Goal: Task Accomplishment & Management: Manage account settings

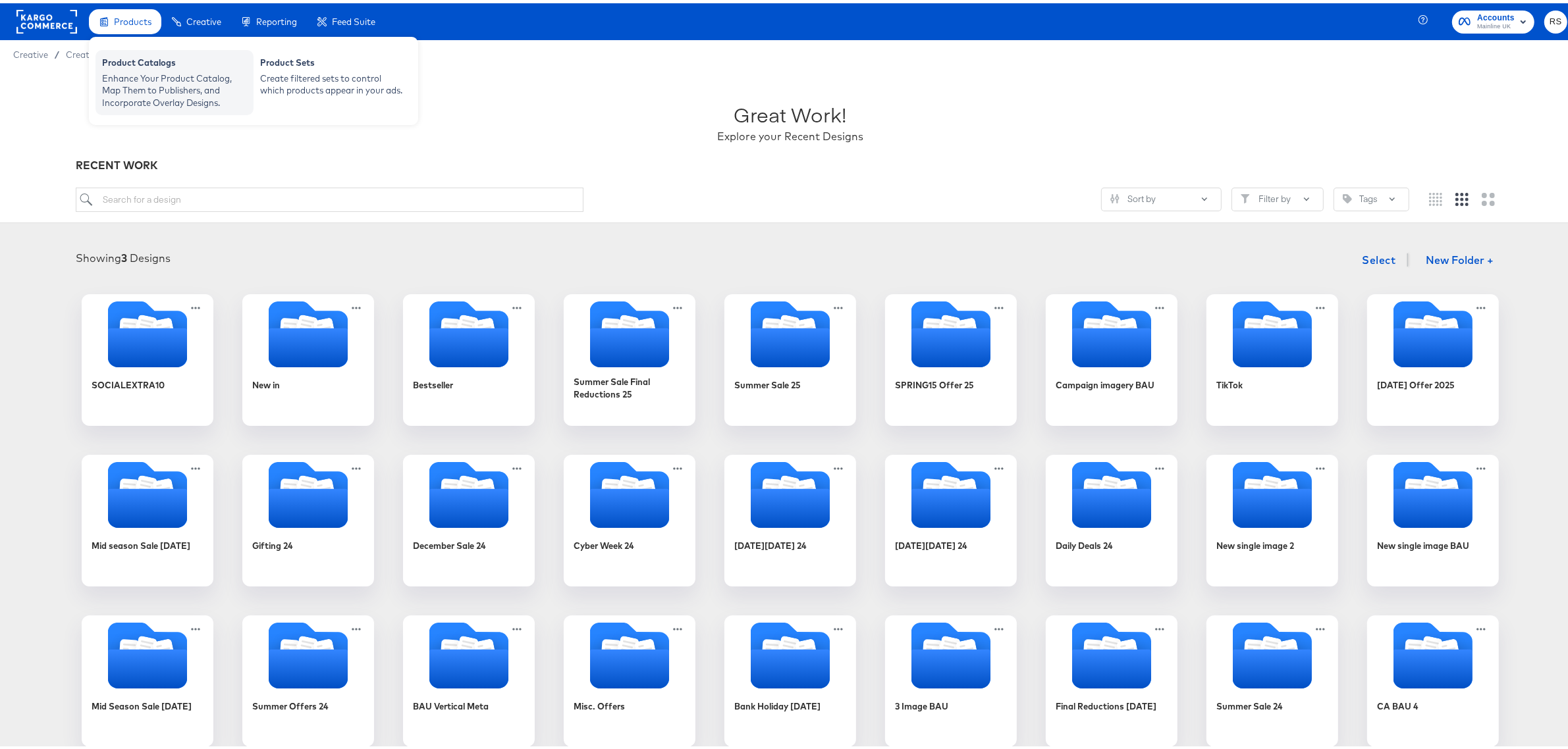
click at [175, 73] on div "Enhance Your Product Catalog, Map Them to Publishers, and Incorporate Overlay D…" at bounding box center [174, 88] width 145 height 37
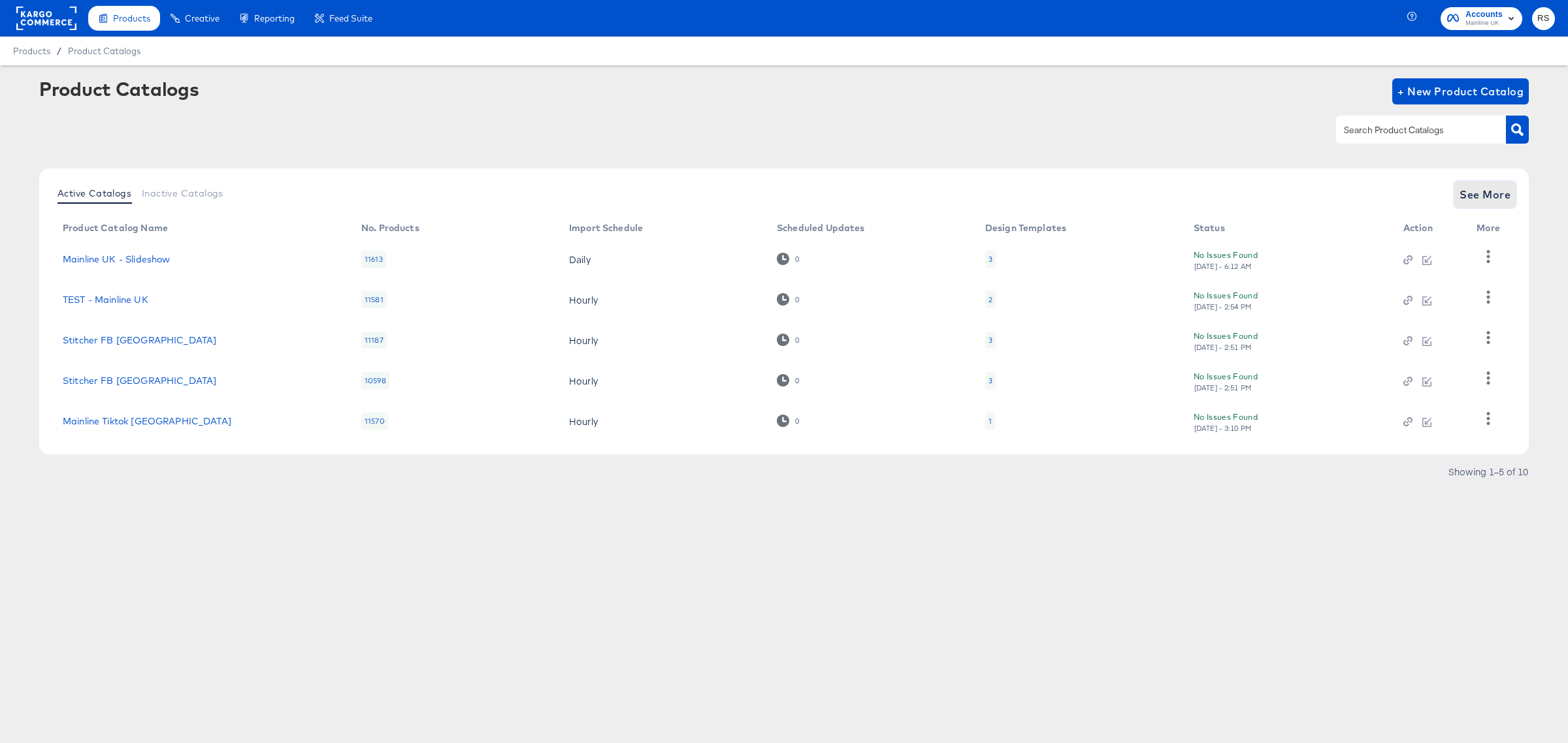
click at [1501, 193] on span "See More" at bounding box center [1485, 194] width 51 height 18
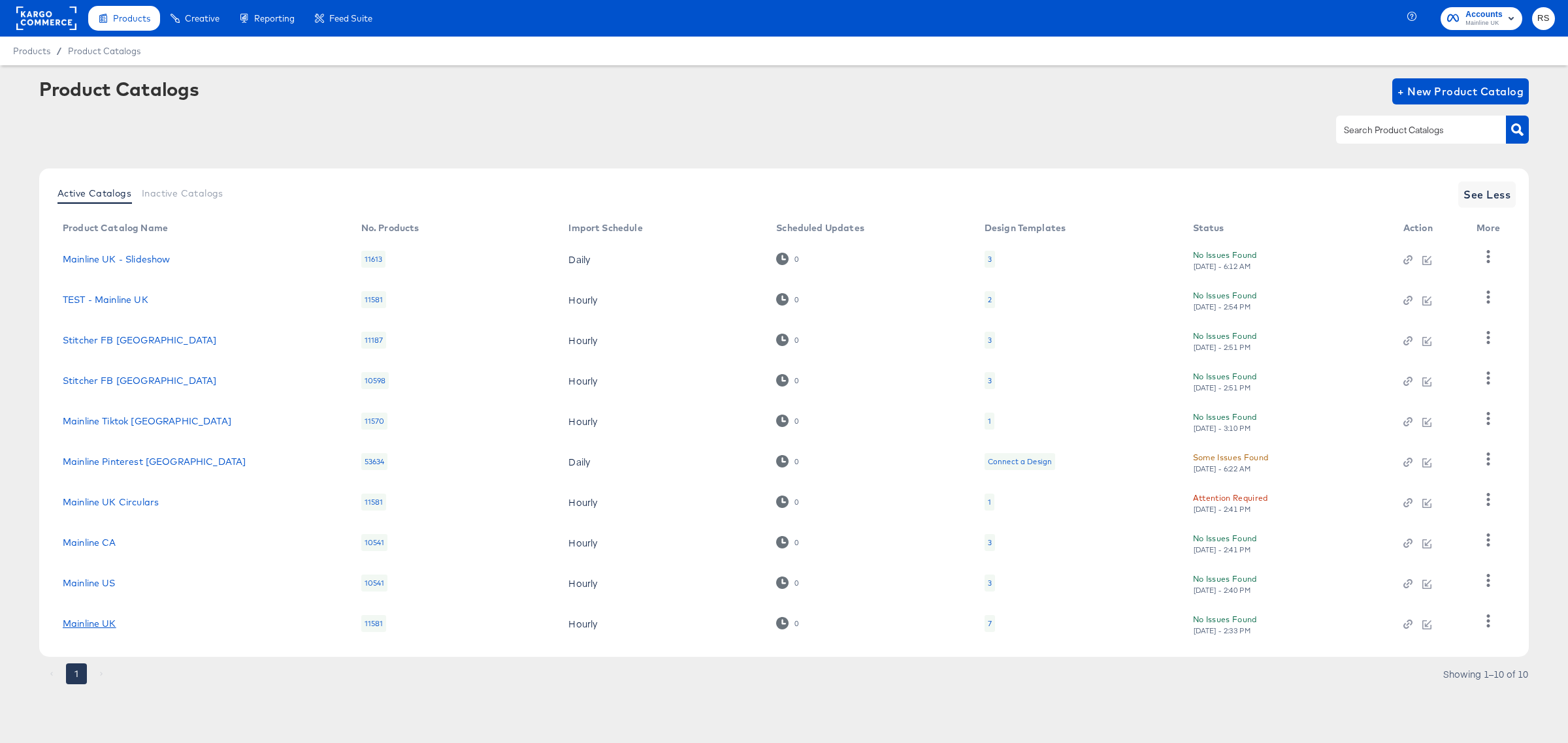
click at [85, 625] on link "Mainline UK" at bounding box center [89, 623] width 53 height 11
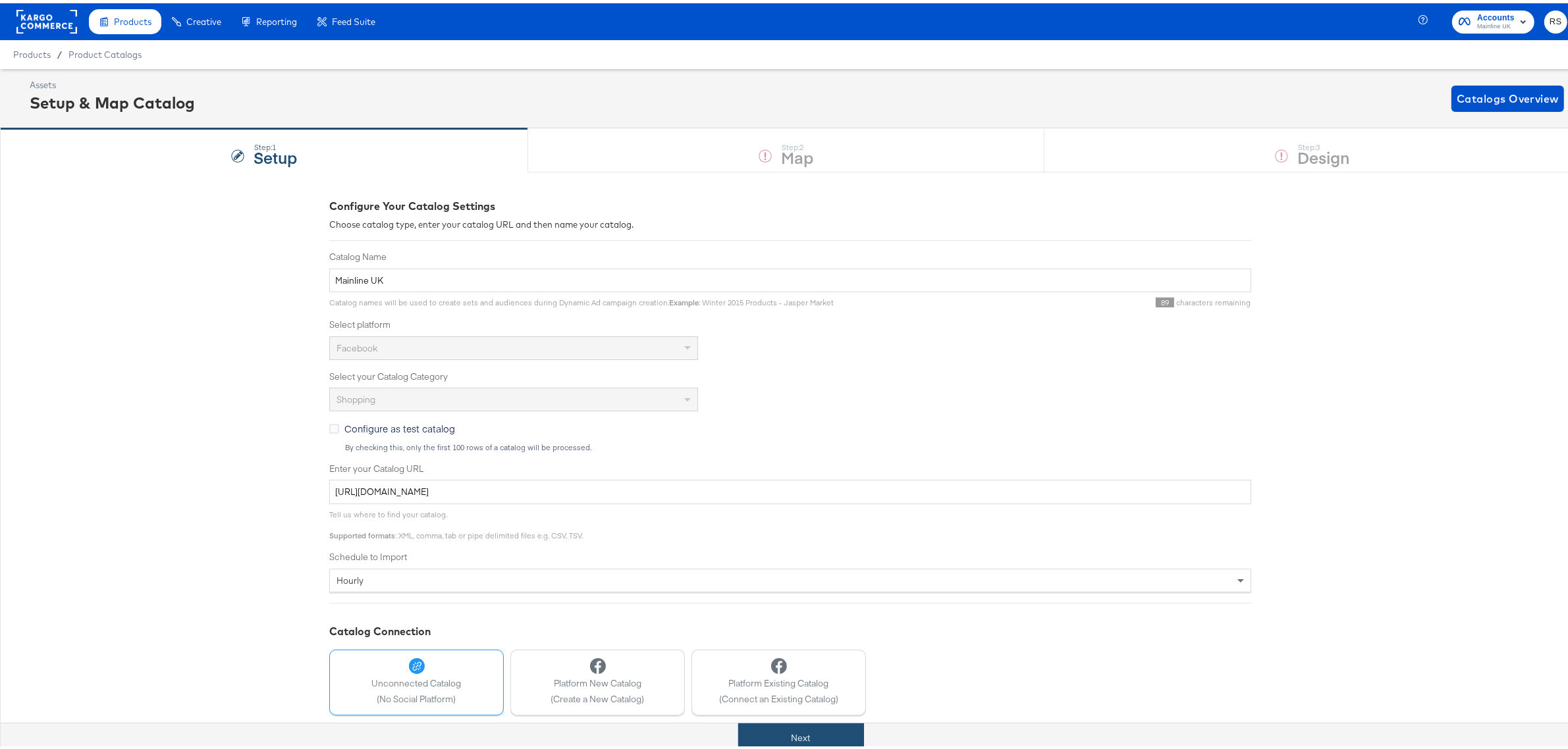
click at [758, 744] on button "Next" at bounding box center [801, 735] width 126 height 30
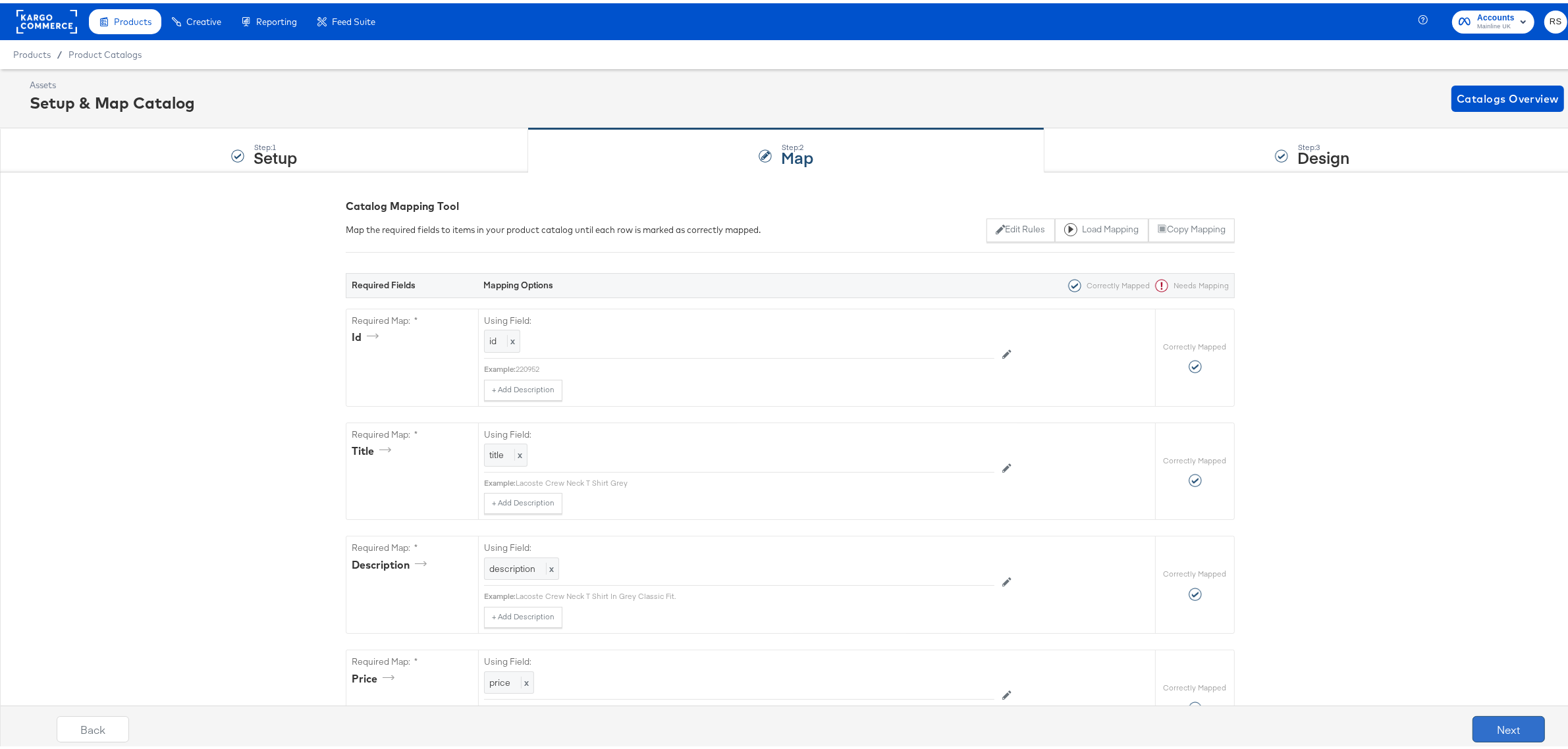
click at [1485, 731] on button "Next" at bounding box center [1509, 726] width 73 height 26
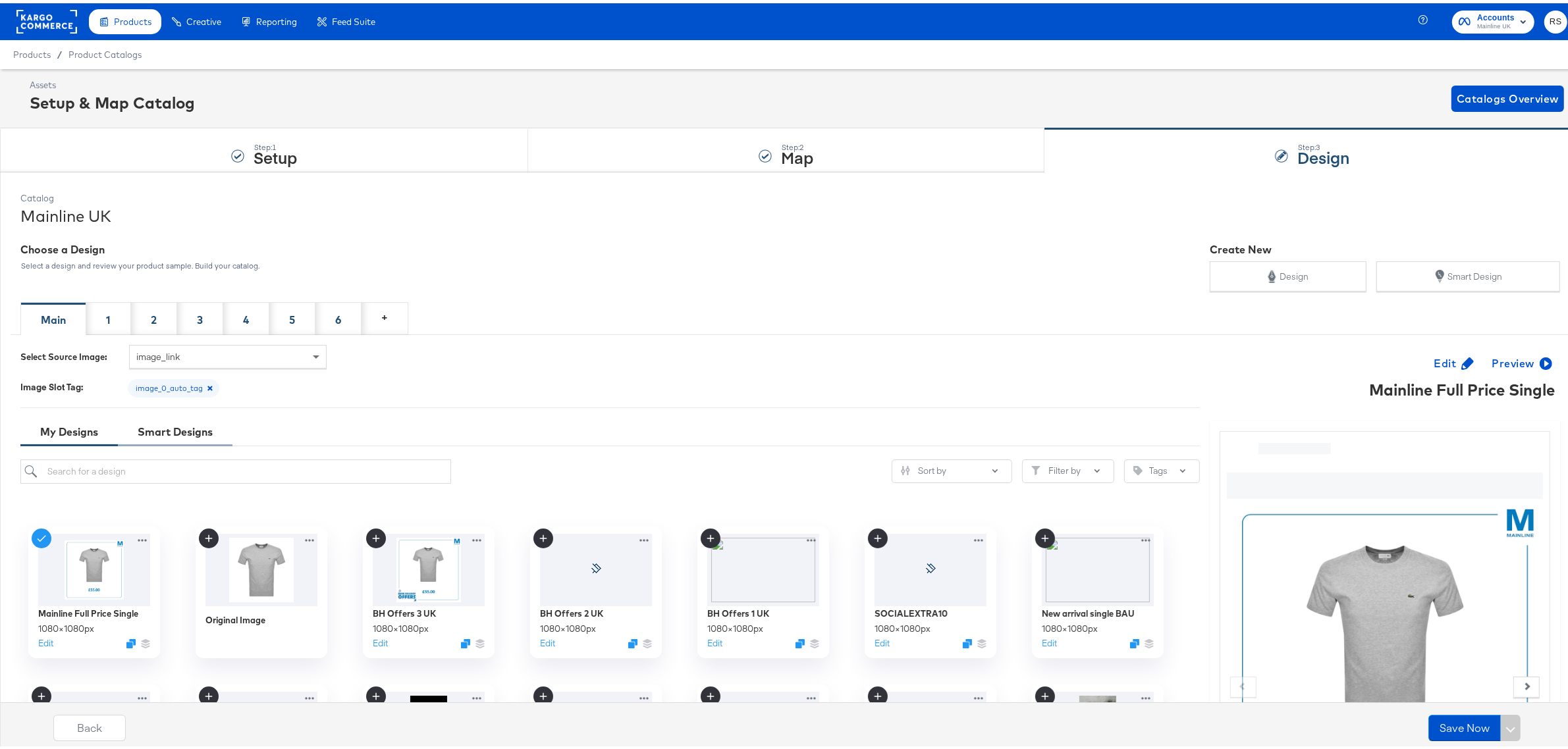
click at [177, 425] on div "Smart Designs" at bounding box center [175, 429] width 75 height 15
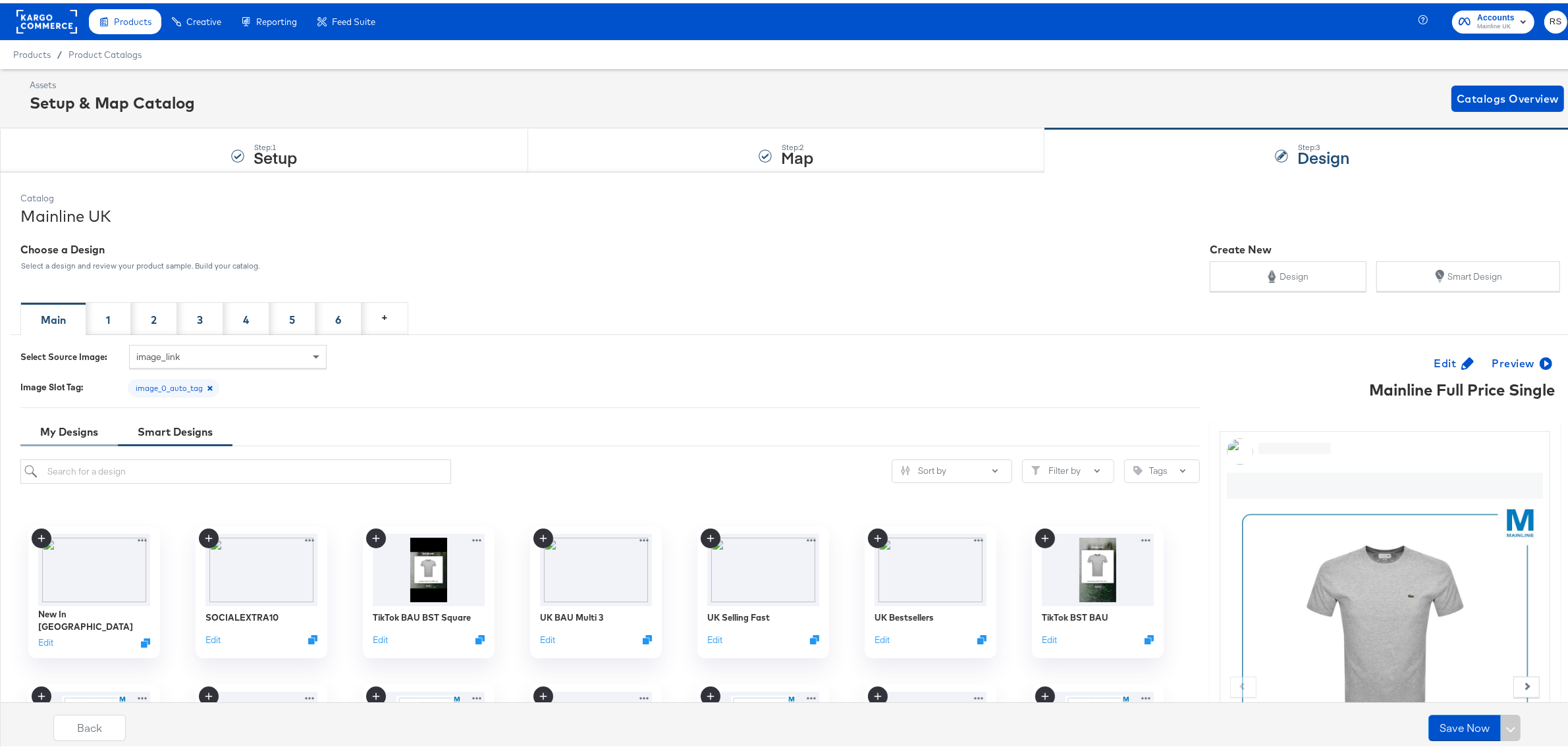
click at [64, 426] on div "My Designs" at bounding box center [69, 429] width 58 height 15
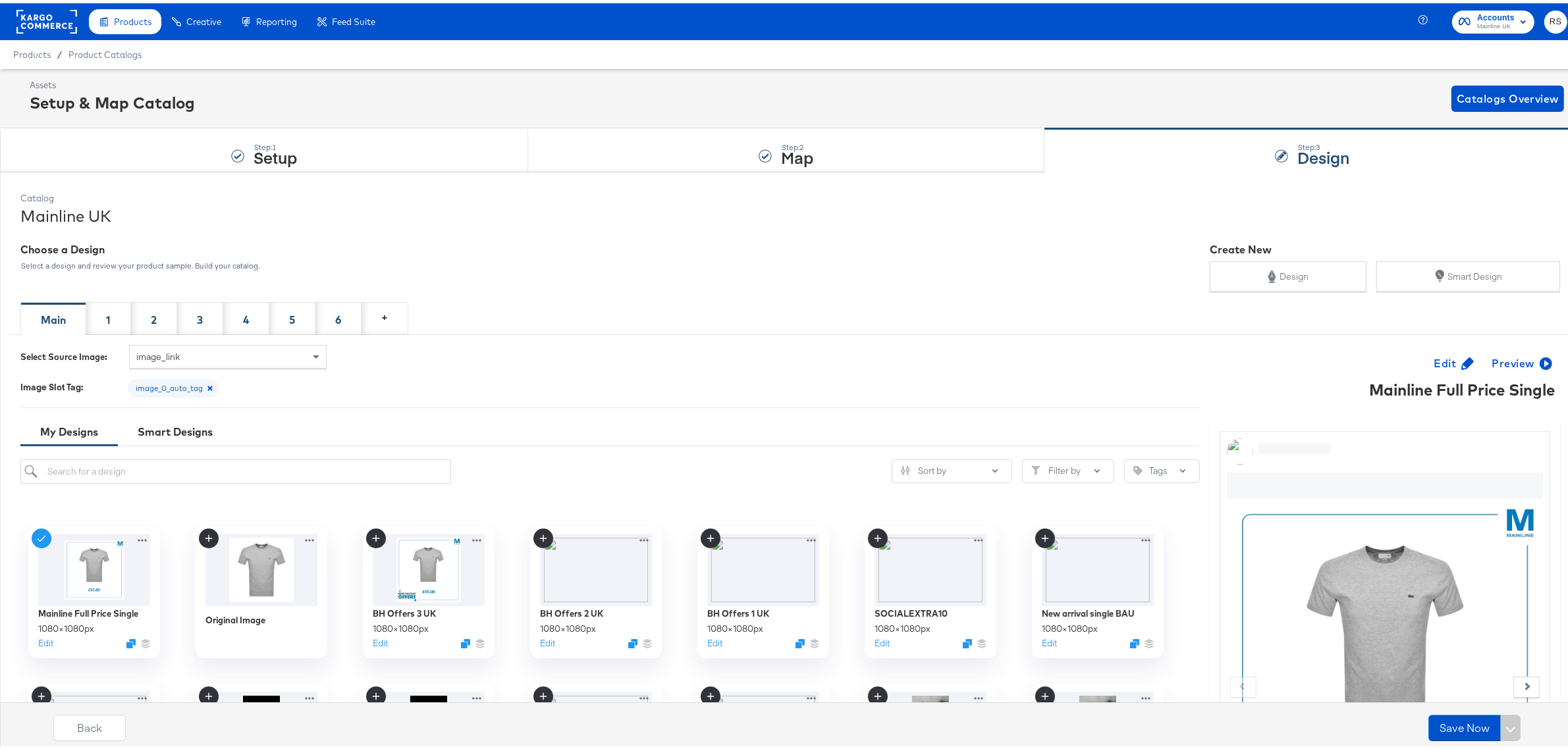
click at [245, 361] on div "image_link" at bounding box center [228, 353] width 197 height 22
click at [455, 359] on div "Select Source Image: image_link image_link additional_image_link_0 additional_i…" at bounding box center [611, 368] width 1180 height 53
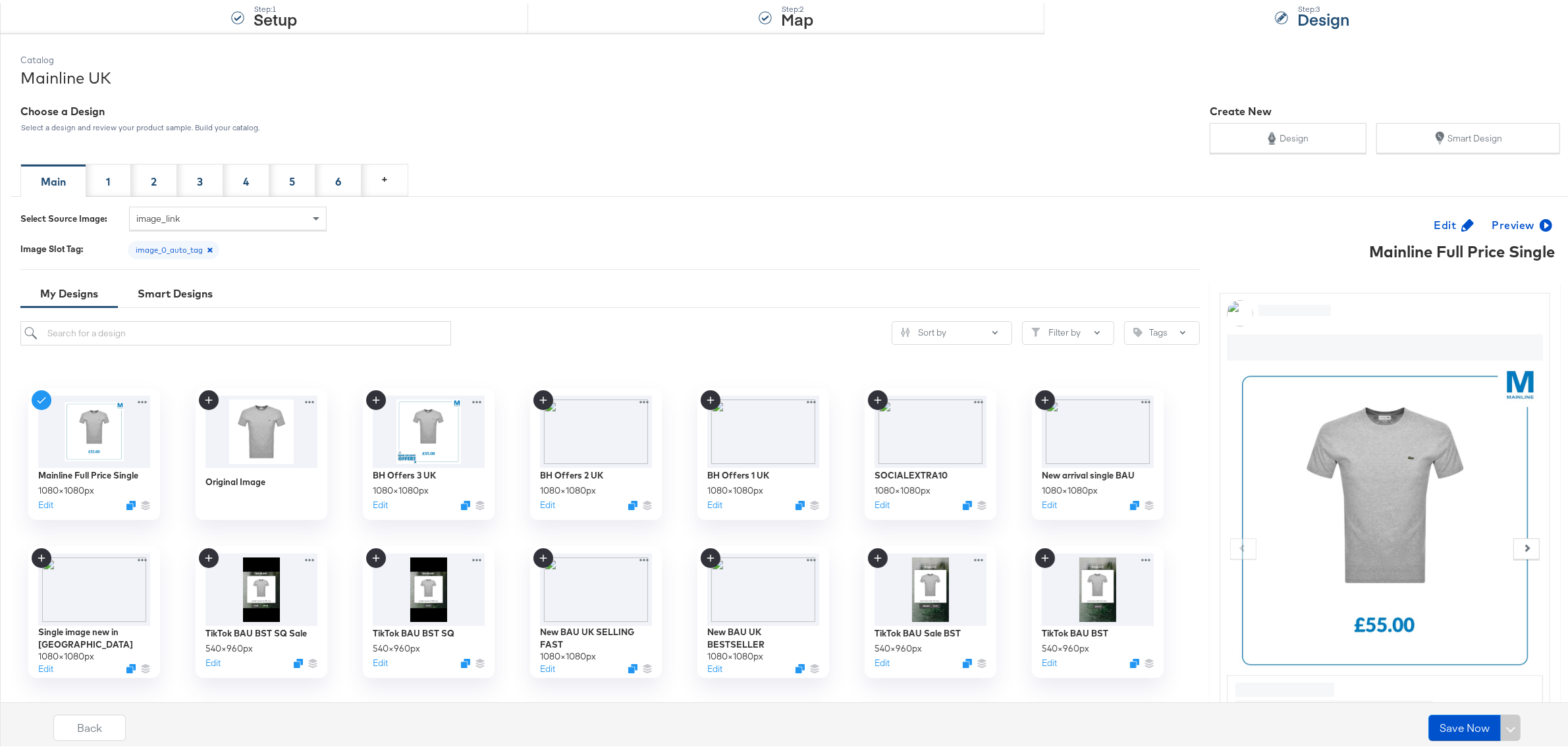
scroll to position [164, 0]
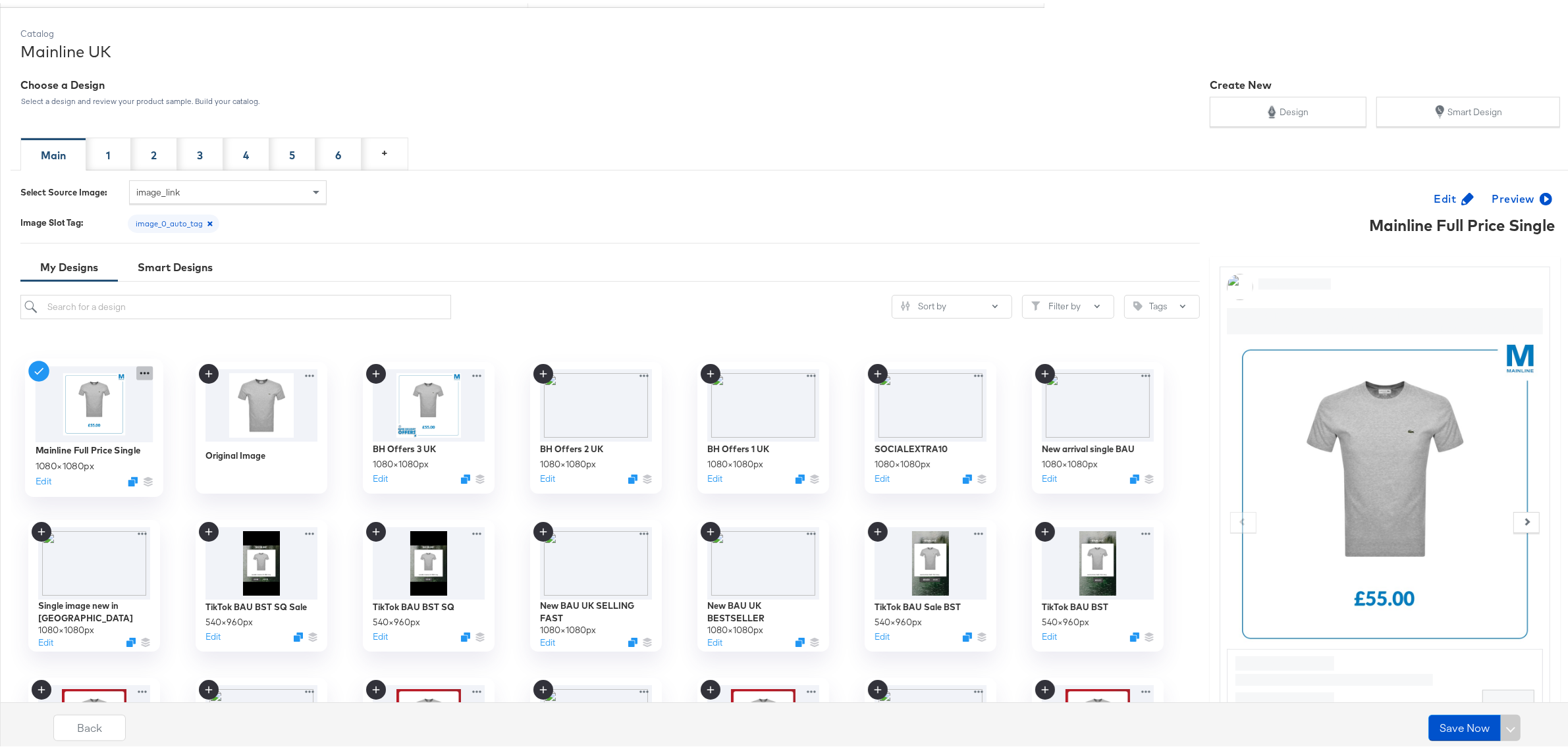
click at [145, 372] on icon at bounding box center [145, 369] width 9 height 2
click at [629, 239] on div "Select Source Image: image_link Image Slot Tag: image_0_auto_tag My Designs Sma…" at bounding box center [611, 496] width 1180 height 640
click at [117, 153] on div "1" at bounding box center [108, 151] width 45 height 33
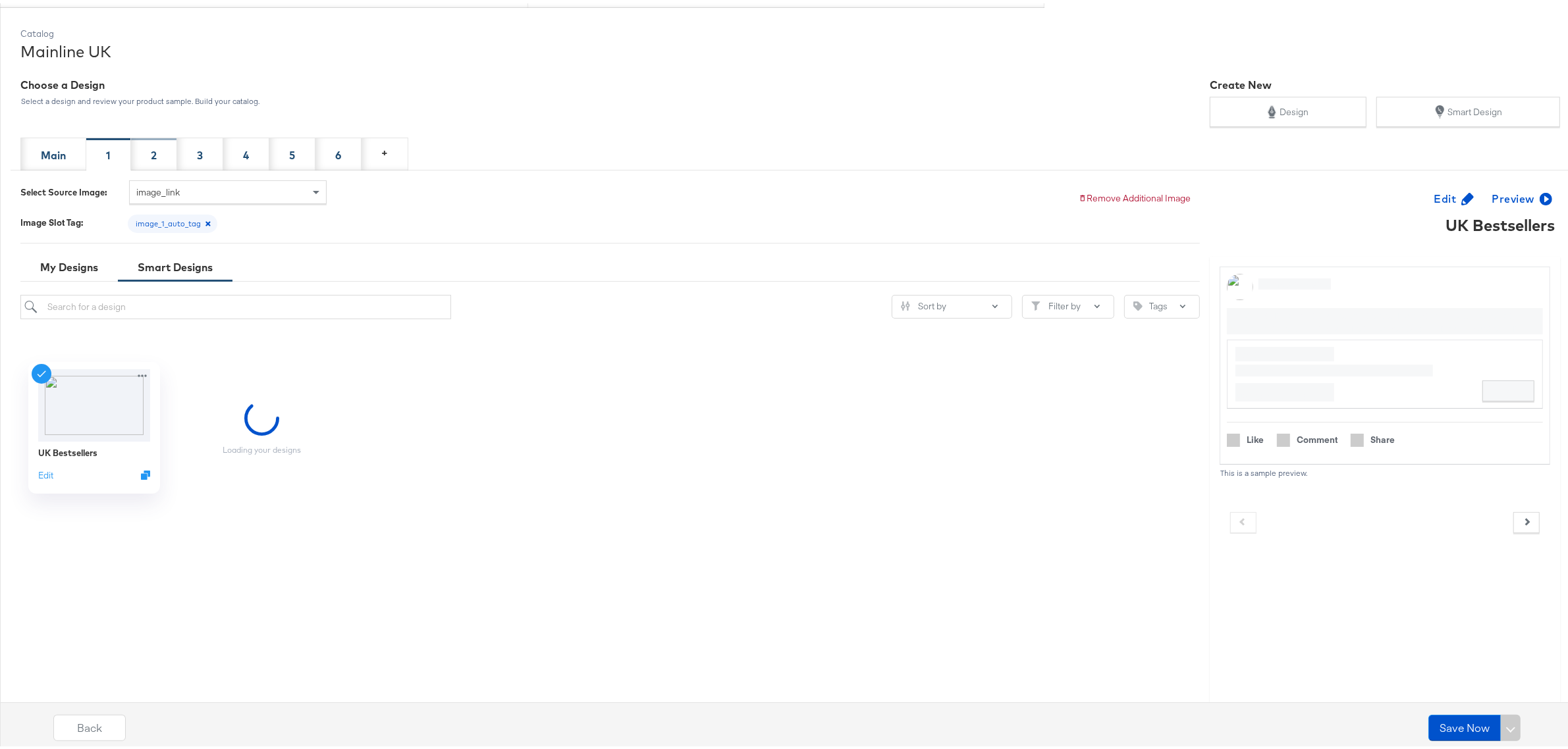
click at [146, 156] on div "2" at bounding box center [154, 151] width 46 height 33
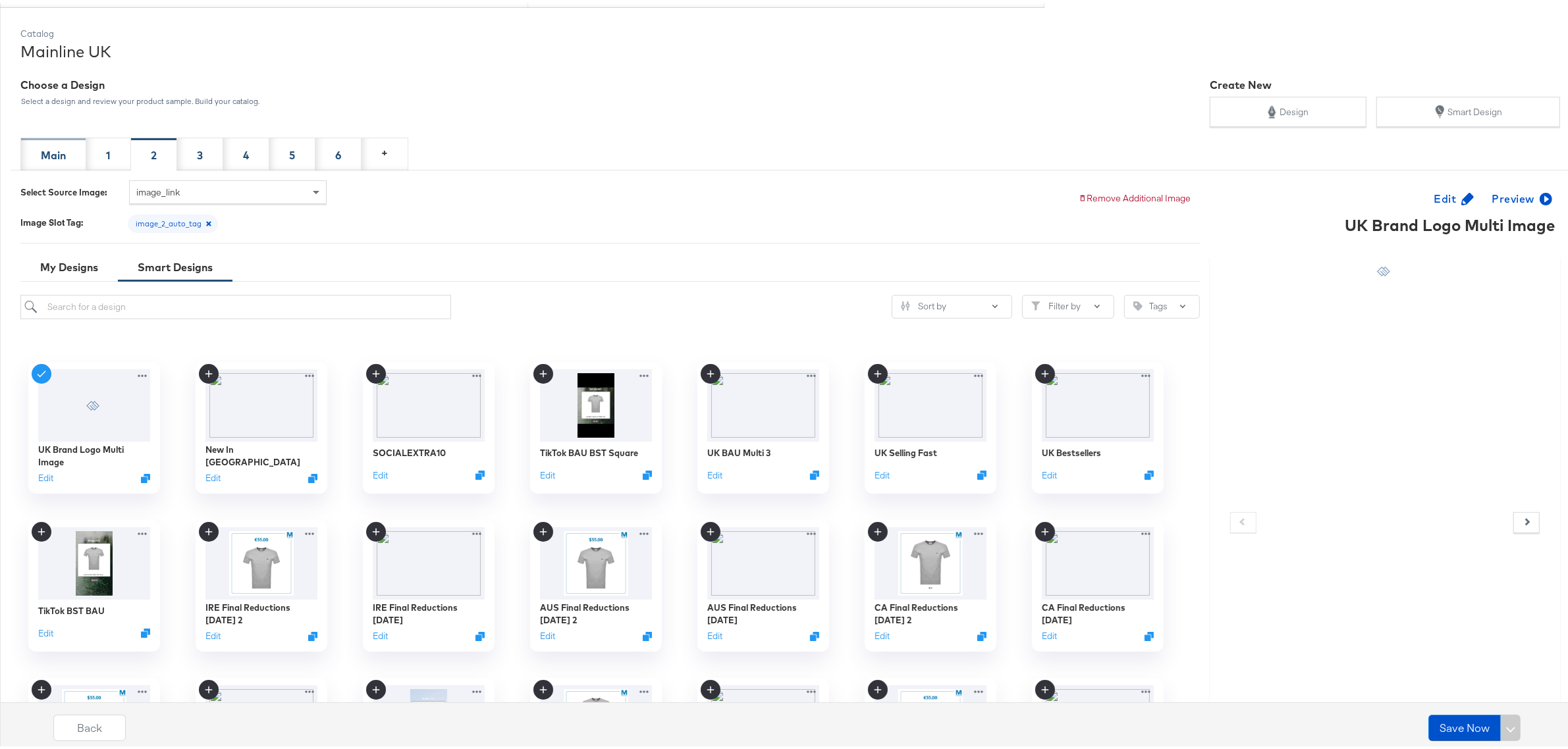
click at [41, 145] on div "Main" at bounding box center [53, 152] width 25 height 15
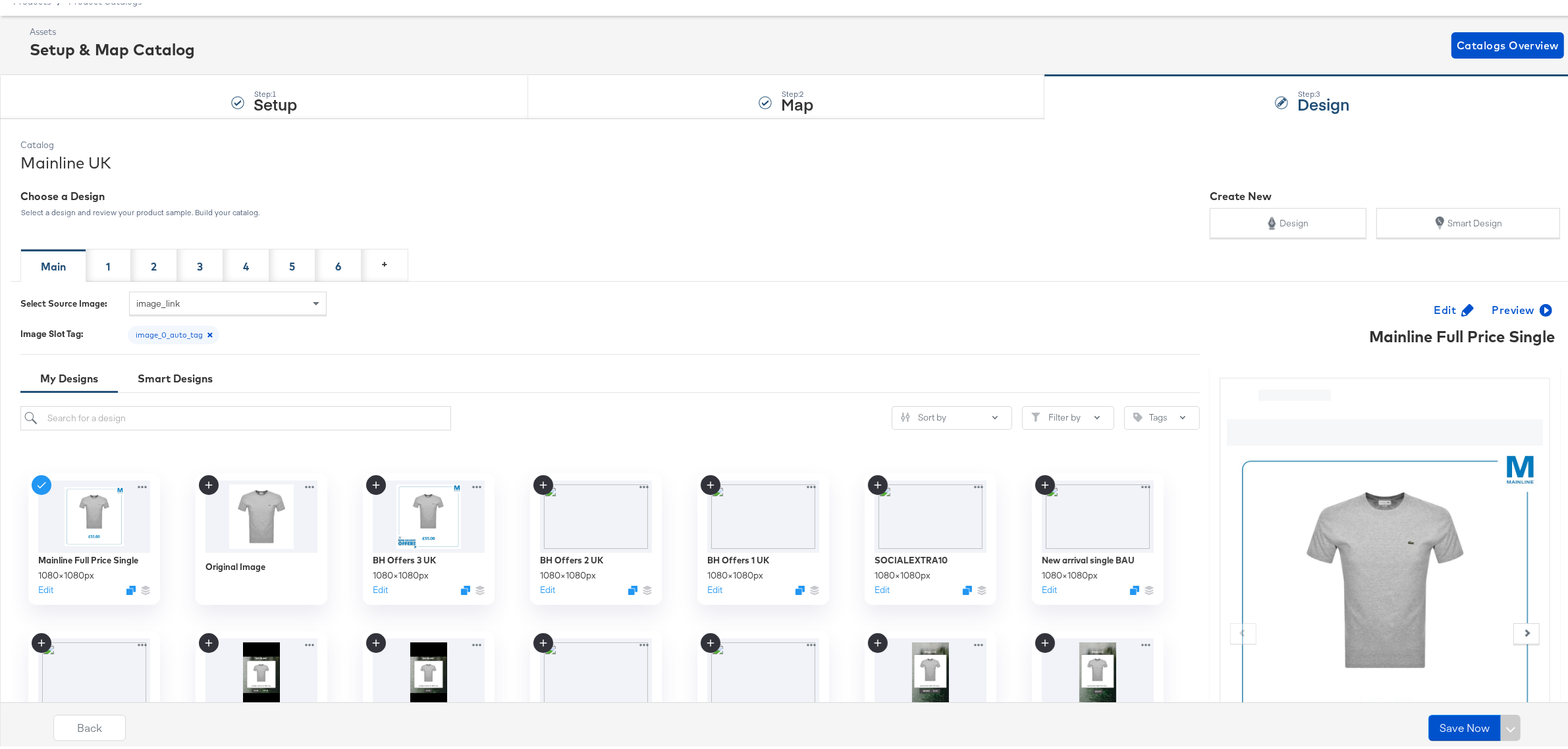
scroll to position [83, 0]
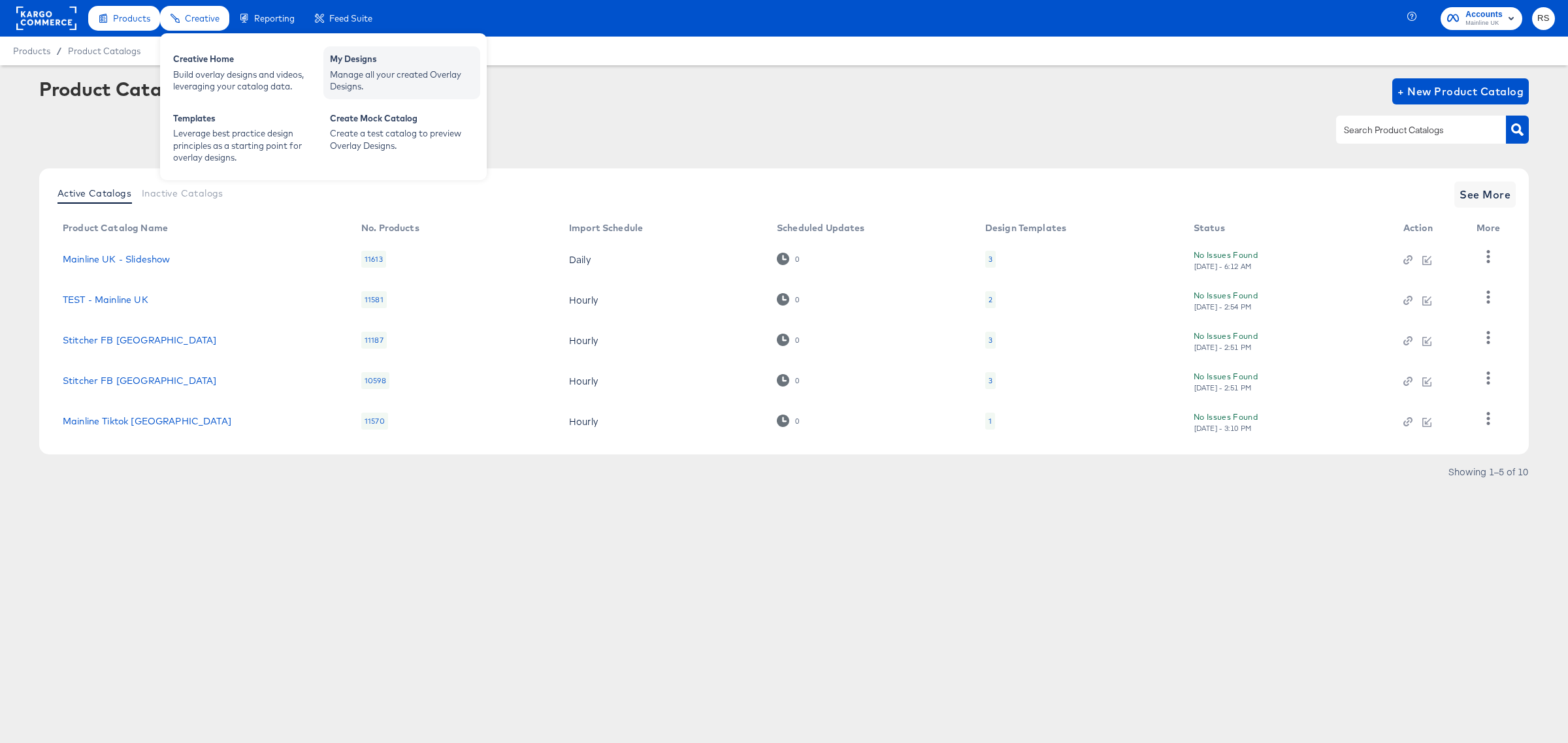
click at [350, 69] on div "Manage all your created Overlay Designs." at bounding box center [402, 80] width 143 height 24
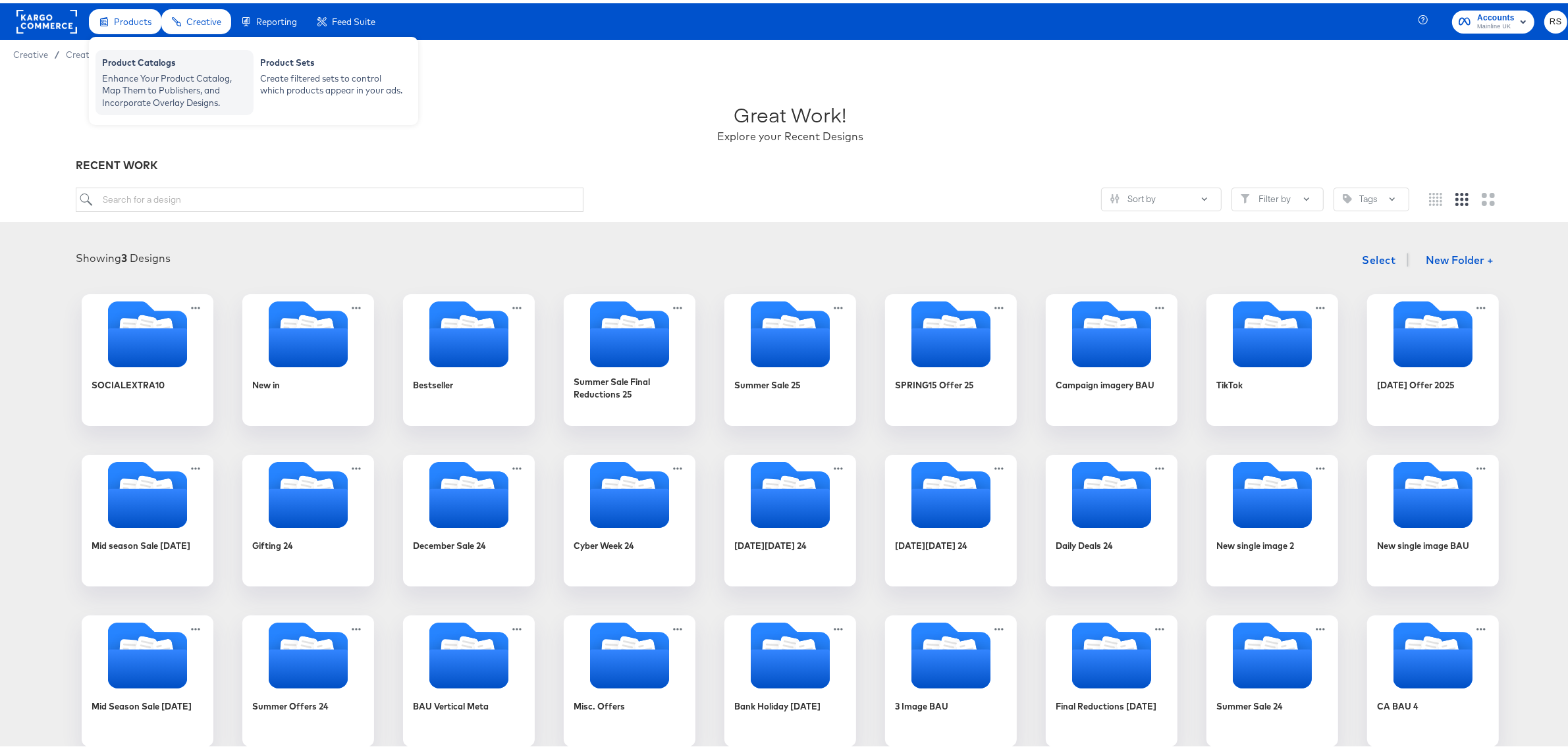
click at [137, 57] on div "Product Catalogs" at bounding box center [174, 61] width 145 height 16
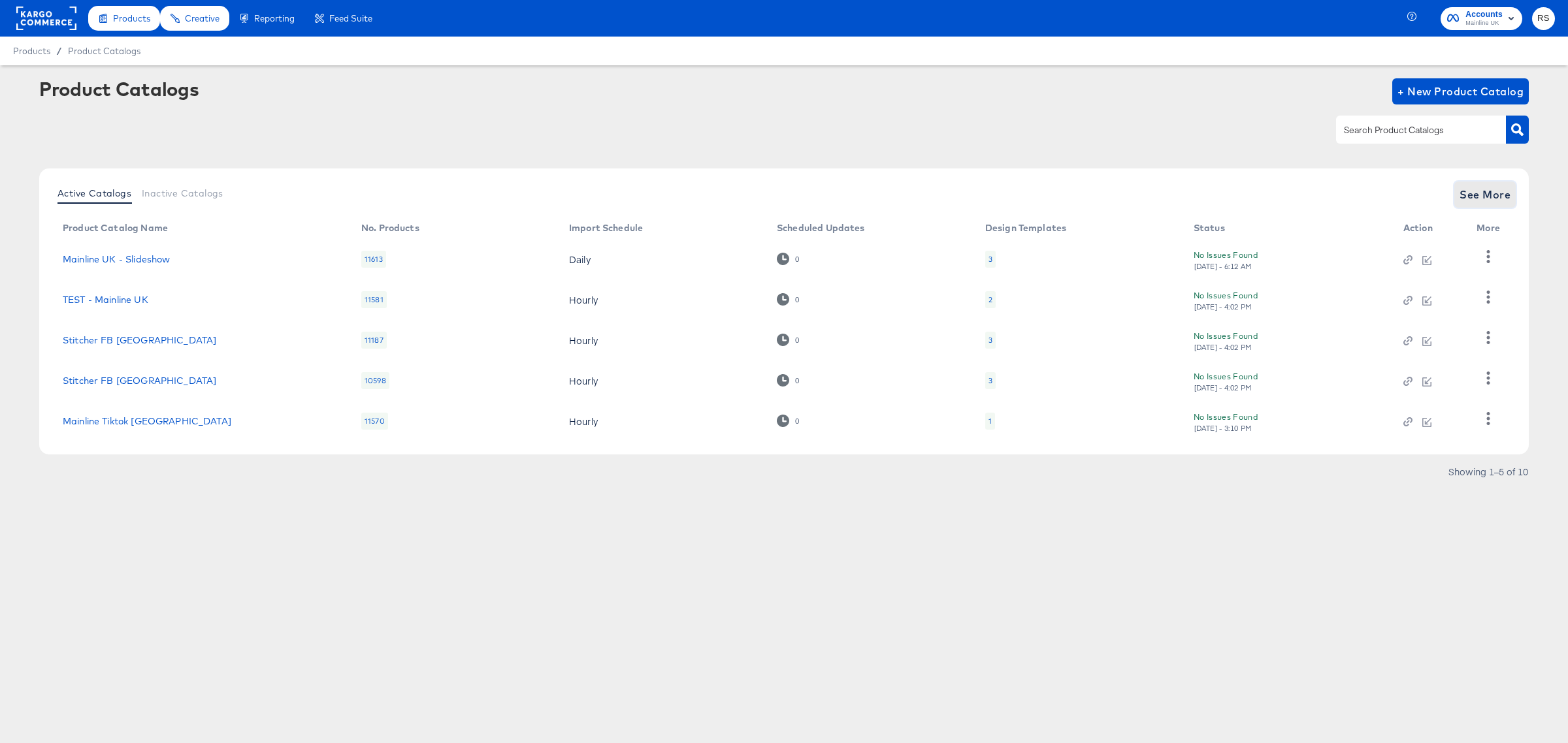
click at [1472, 188] on span "See More" at bounding box center [1485, 194] width 51 height 18
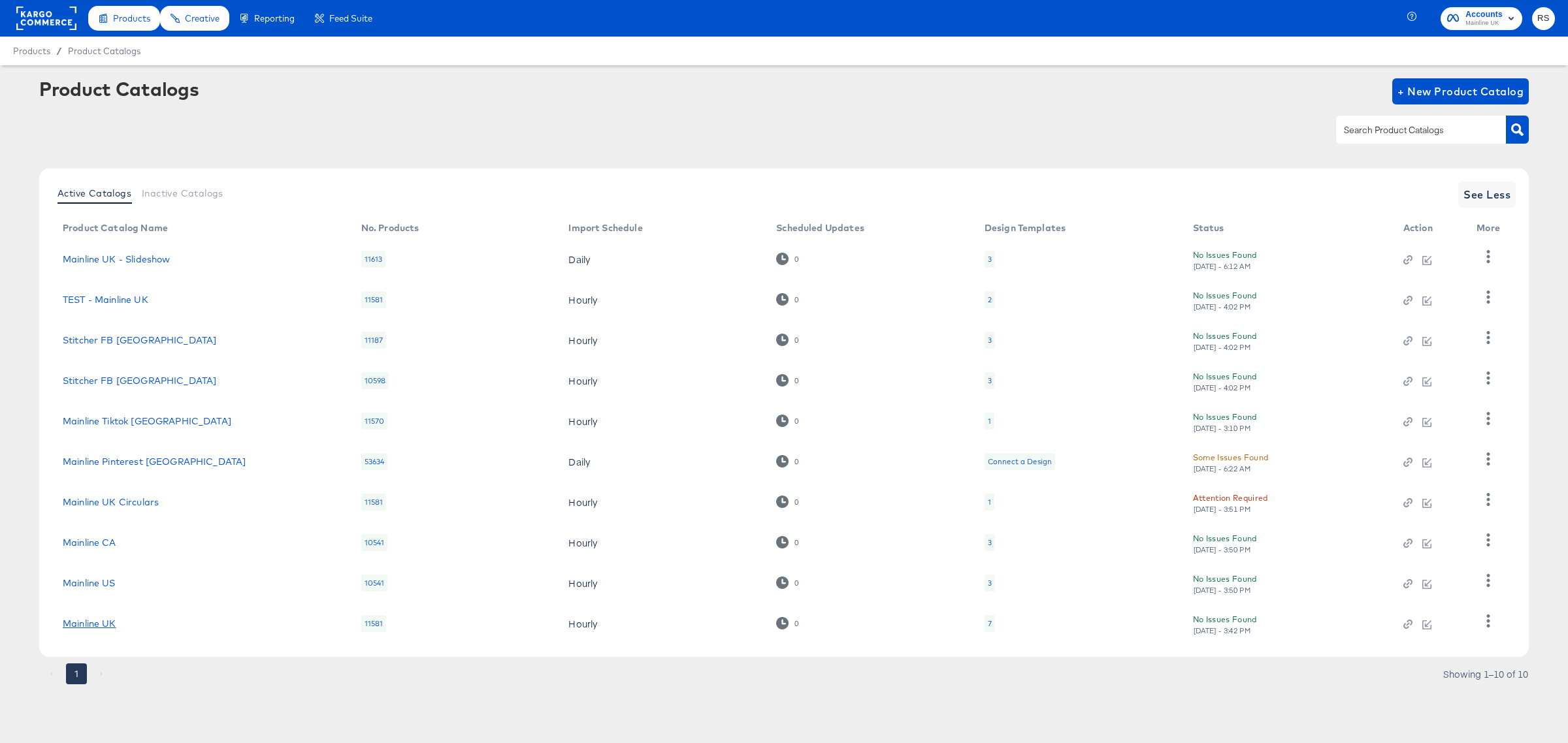
click at [96, 621] on link "Mainline UK" at bounding box center [89, 623] width 53 height 11
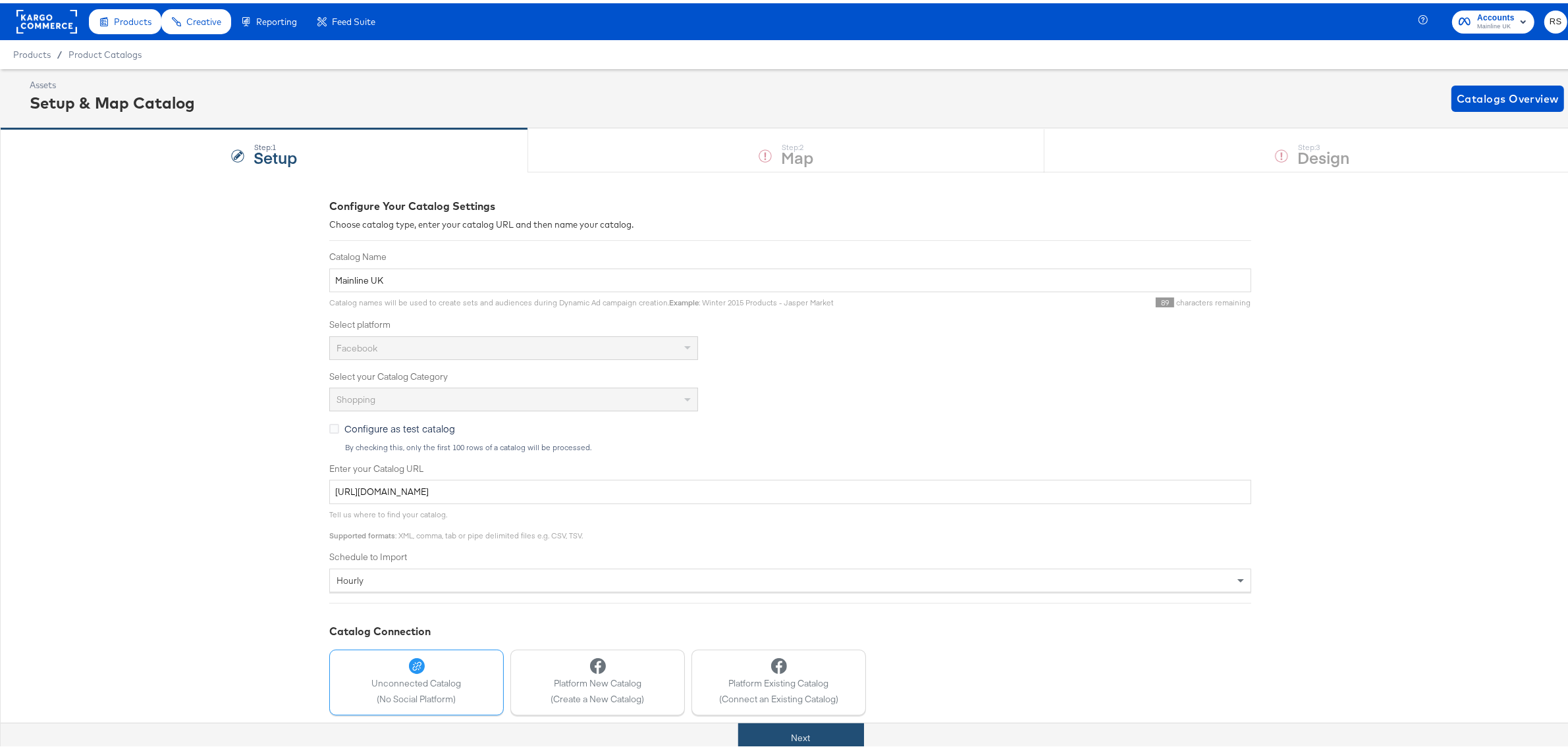
click at [805, 732] on button "Next" at bounding box center [801, 735] width 126 height 30
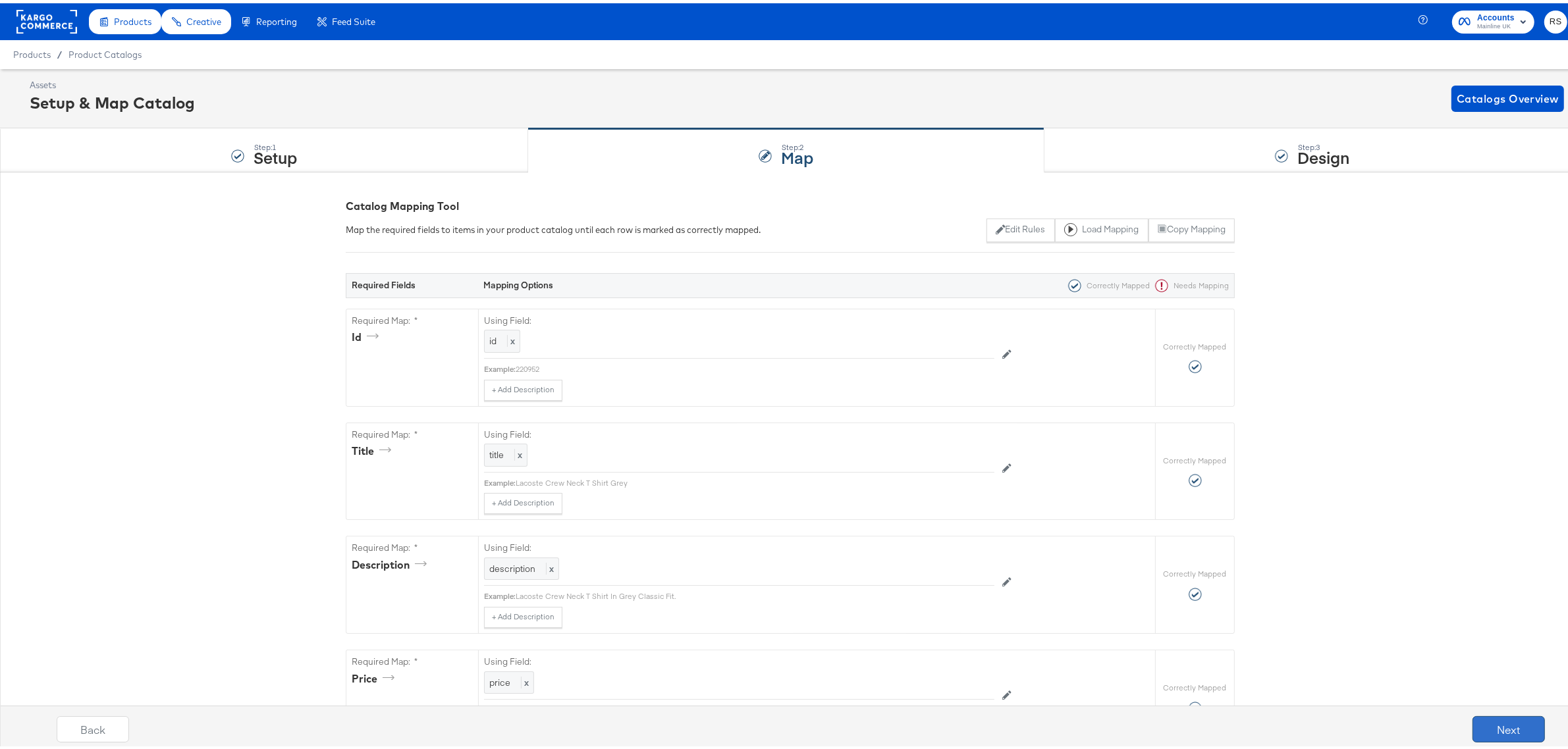
click at [1482, 726] on button "Next" at bounding box center [1509, 726] width 73 height 26
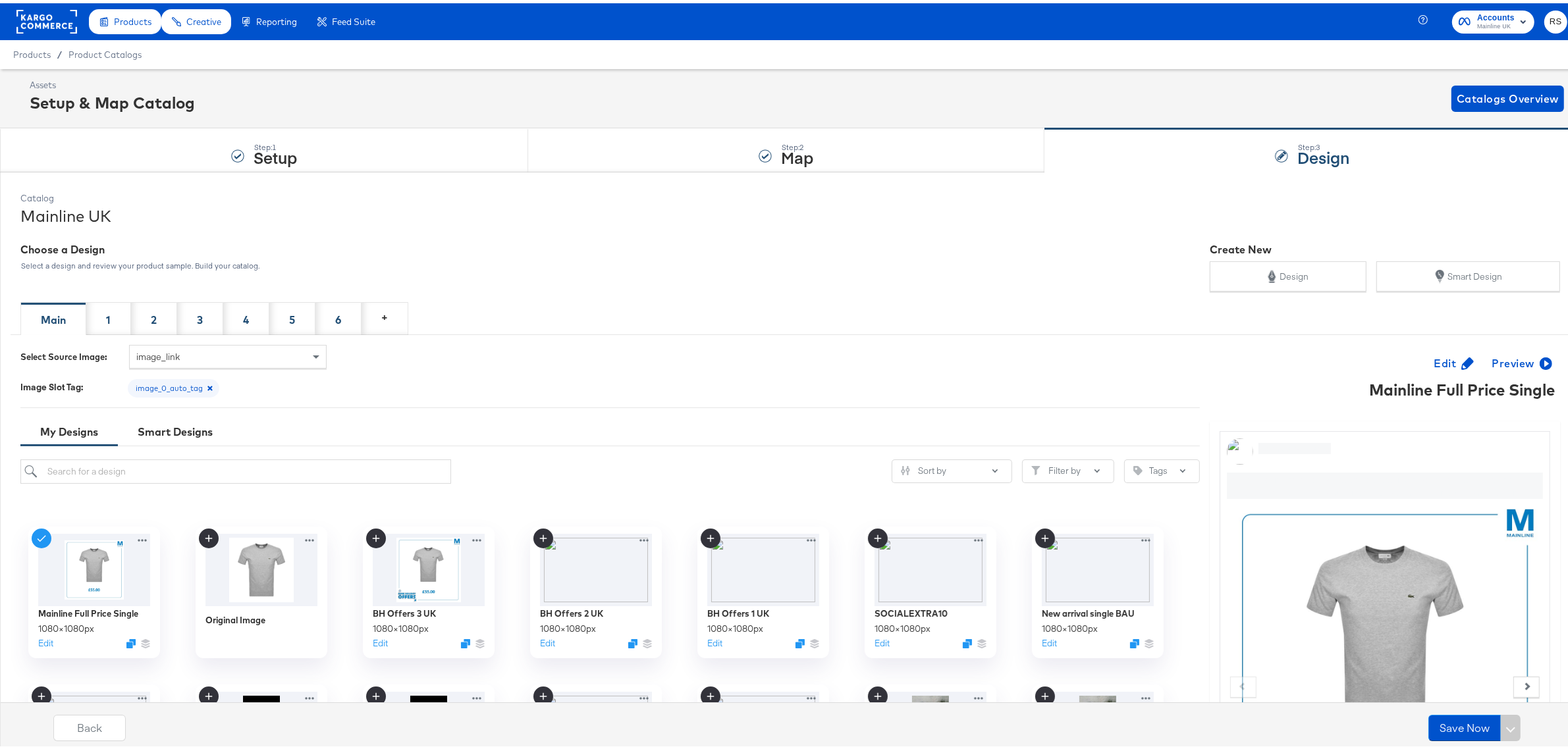
click at [50, 14] on rect at bounding box center [46, 18] width 60 height 24
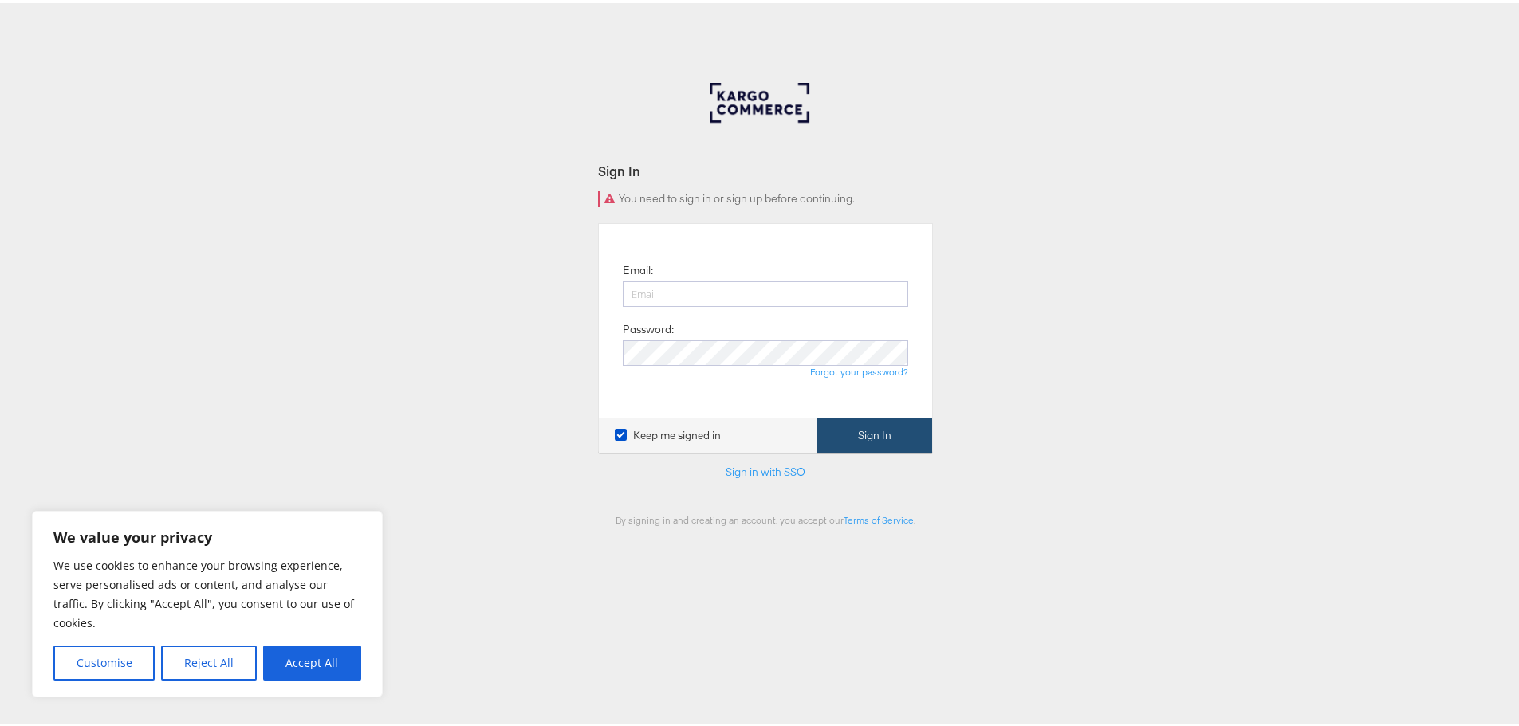
type input "[PERSON_NAME][EMAIL_ADDRESS][DOMAIN_NAME]"
click at [866, 442] on button "Sign In" at bounding box center [874, 433] width 115 height 36
